Goal: Find specific page/section: Find specific page/section

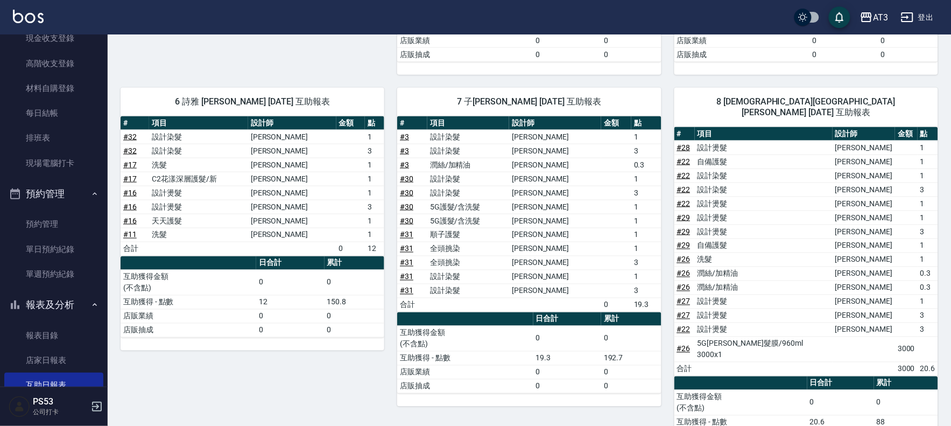
scroll to position [358, 0]
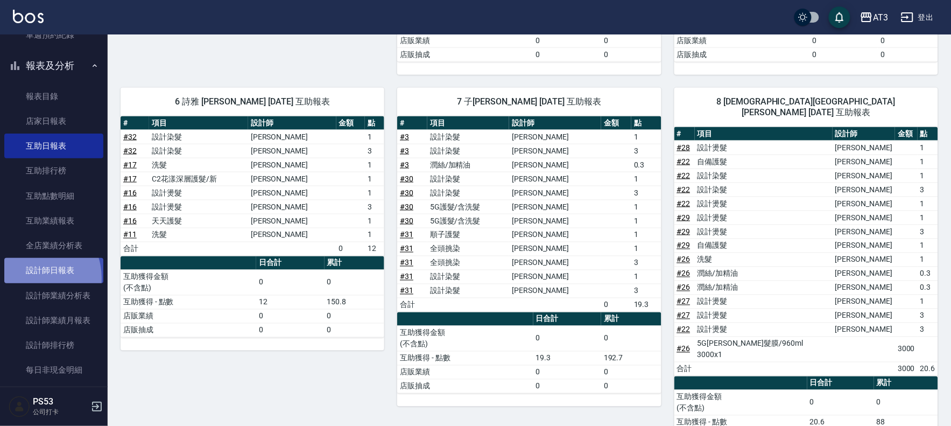
click at [30, 278] on link "設計師日報表" at bounding box center [53, 270] width 99 height 25
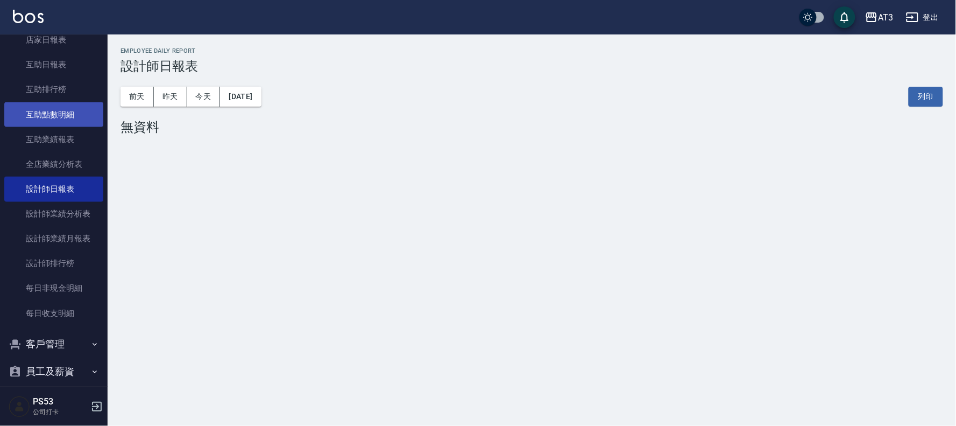
scroll to position [451, 0]
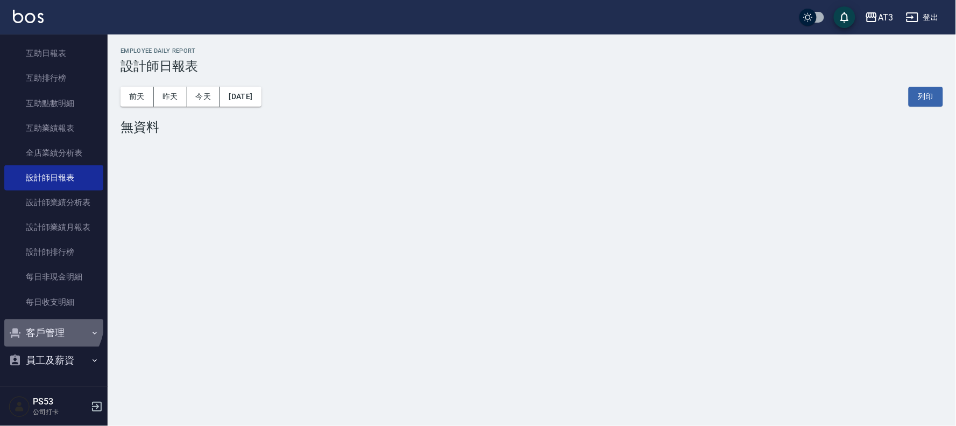
click at [45, 321] on button "客戶管理" at bounding box center [53, 333] width 99 height 28
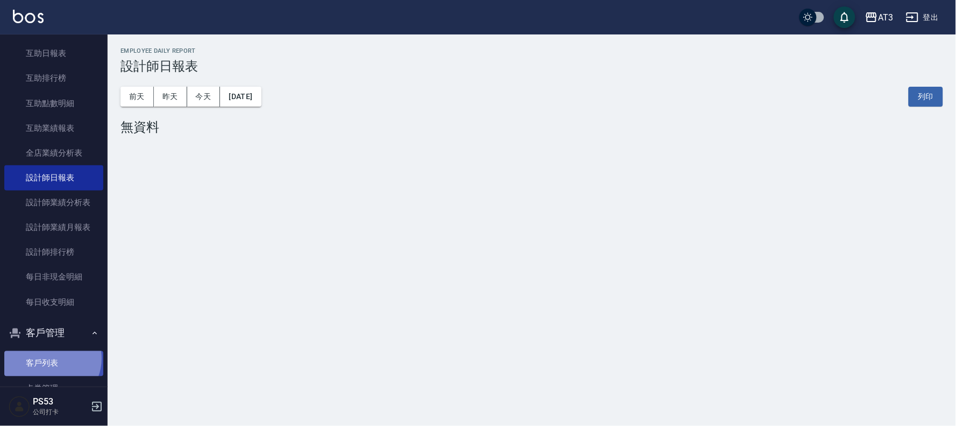
click at [49, 358] on link "客戶列表" at bounding box center [53, 363] width 99 height 25
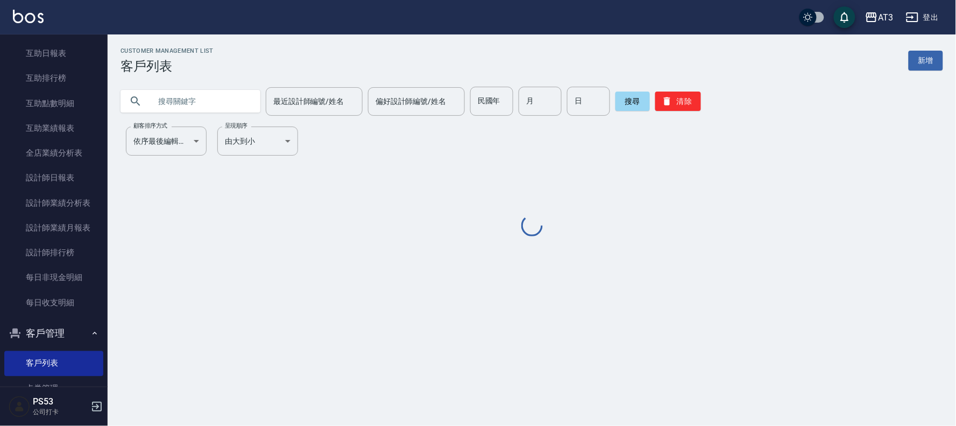
drag, startPoint x: 242, startPoint y: 88, endPoint x: 955, endPoint y: 18, distance: 716.8
click at [242, 88] on input "text" at bounding box center [201, 101] width 101 height 29
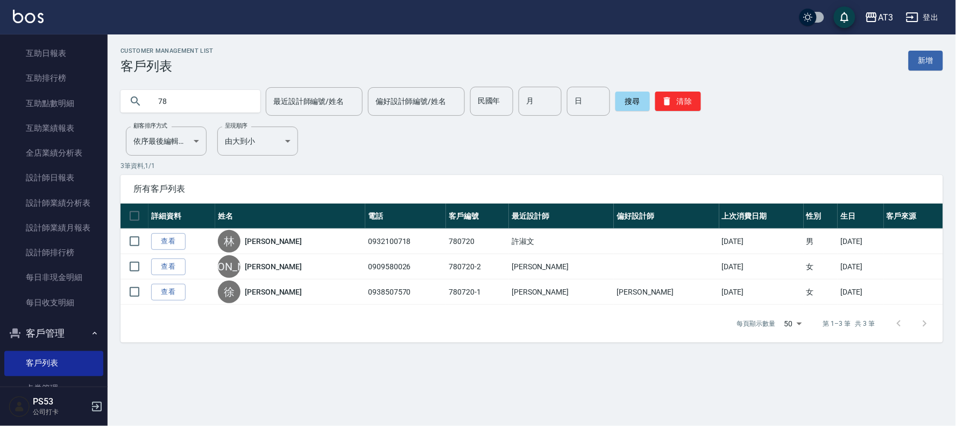
type input "7"
